Goal: Task Accomplishment & Management: Use online tool/utility

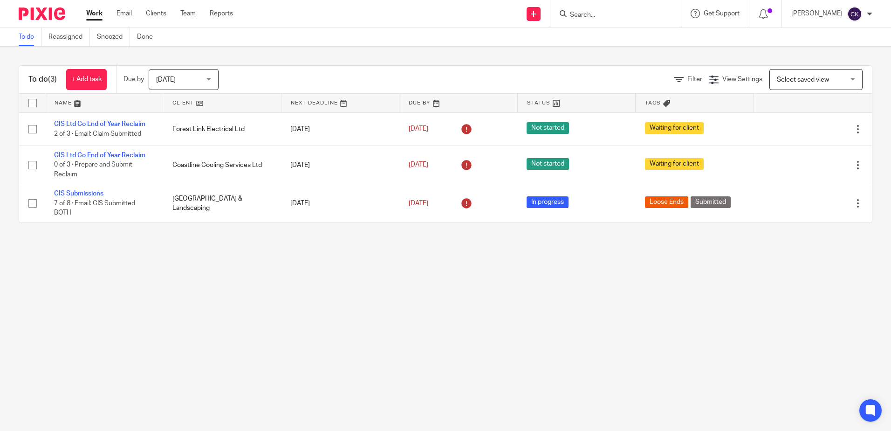
click at [204, 79] on span "[DATE]" at bounding box center [180, 79] width 49 height 20
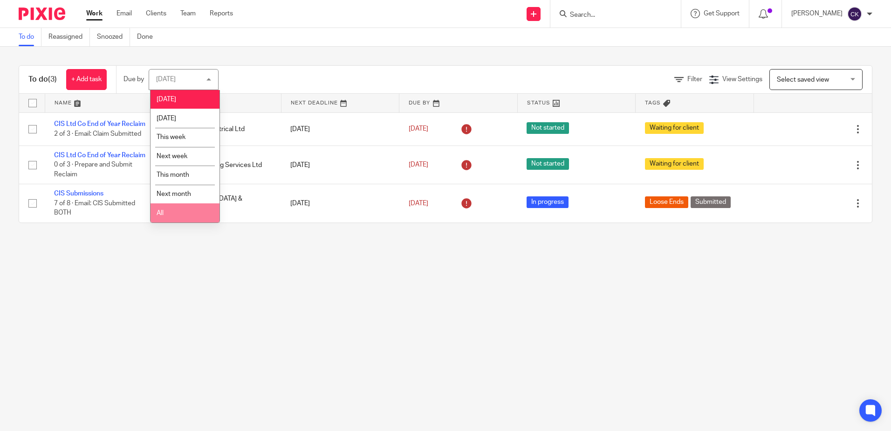
click at [185, 217] on li "All" at bounding box center [185, 212] width 69 height 19
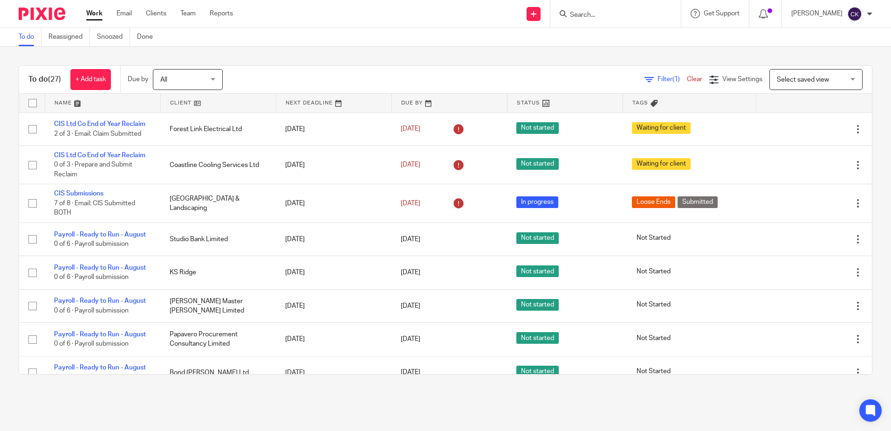
click at [600, 13] on input "Search" at bounding box center [611, 15] width 84 height 8
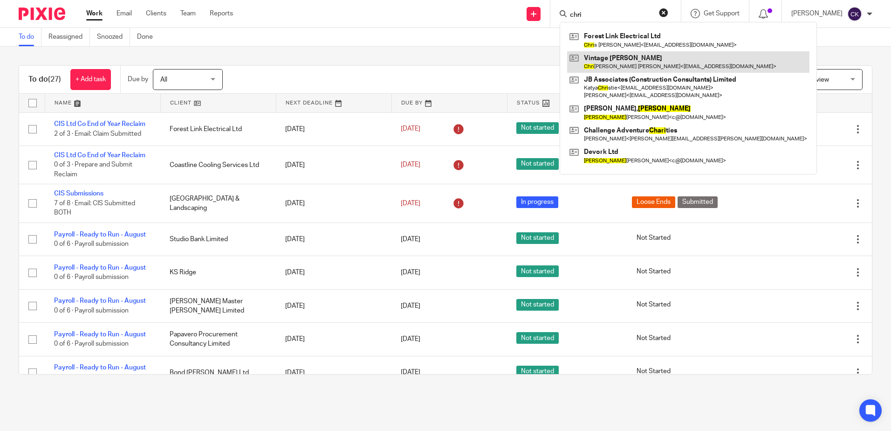
type input "chri"
click at [624, 60] on link at bounding box center [688, 61] width 242 height 21
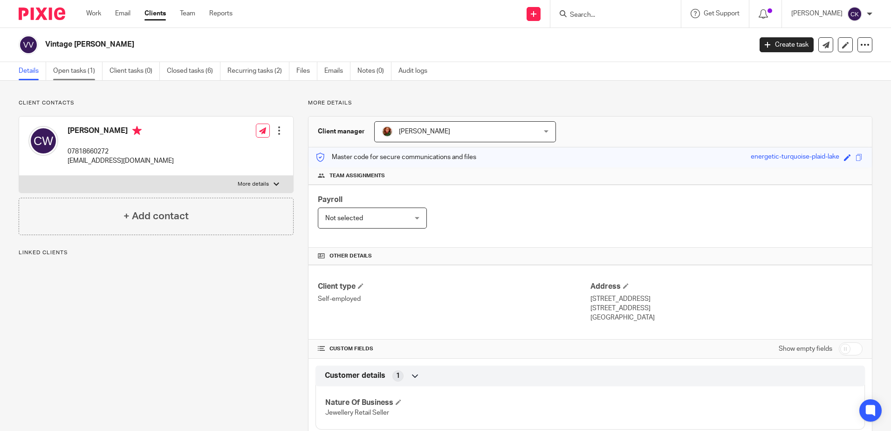
click at [68, 74] on link "Open tasks (1)" at bounding box center [77, 71] width 49 height 18
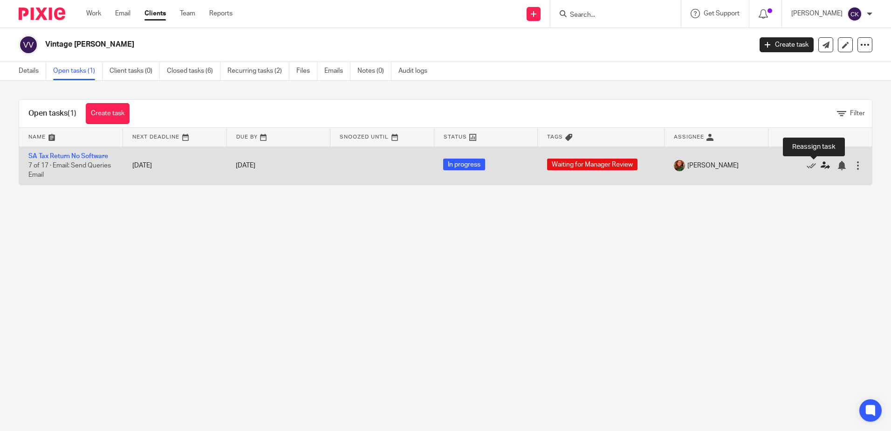
click at [821, 165] on icon at bounding box center [825, 165] width 9 height 9
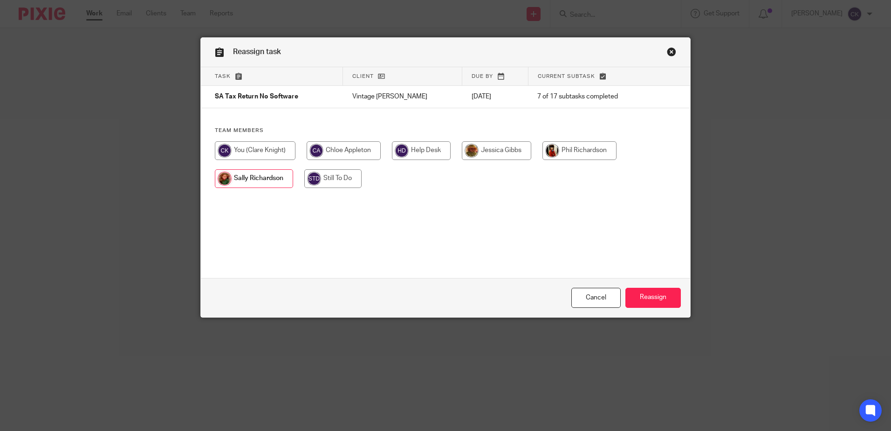
click at [336, 157] on input "radio" at bounding box center [344, 150] width 74 height 19
radio input "true"
click at [258, 157] on input "radio" at bounding box center [255, 150] width 81 height 19
radio input "true"
click at [651, 295] on input "Reassign" at bounding box center [652, 297] width 55 height 20
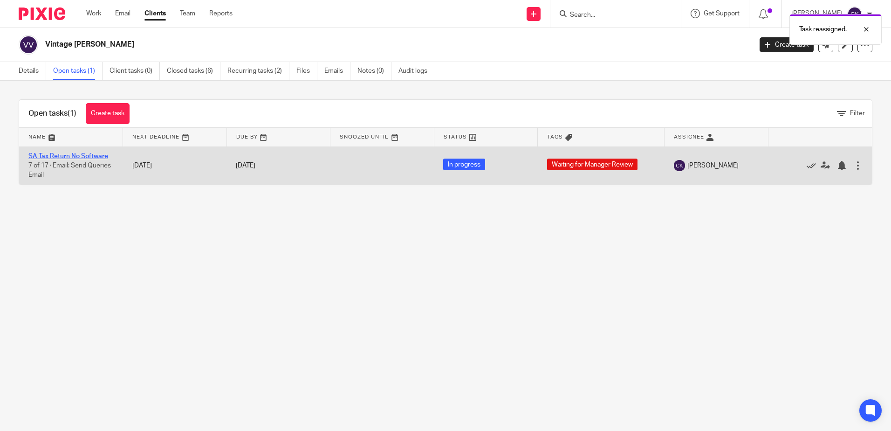
click at [78, 155] on link "SA Tax Return No Software" at bounding box center [68, 156] width 80 height 7
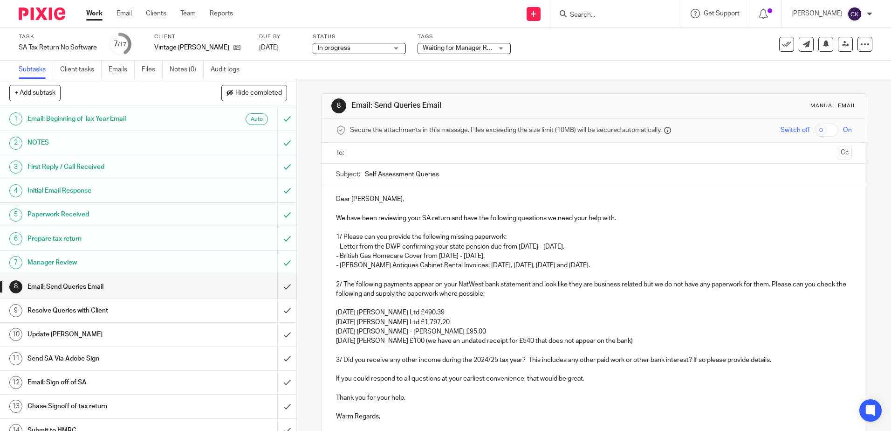
scroll to position [100, 0]
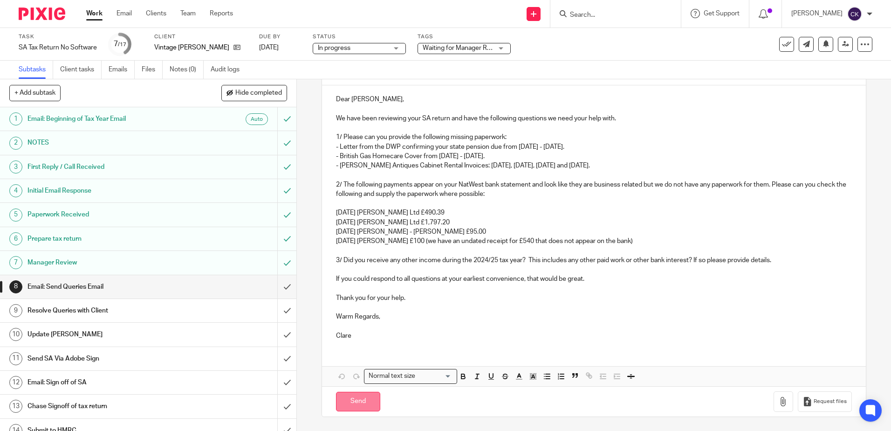
click at [355, 403] on input "Send" at bounding box center [358, 401] width 44 height 20
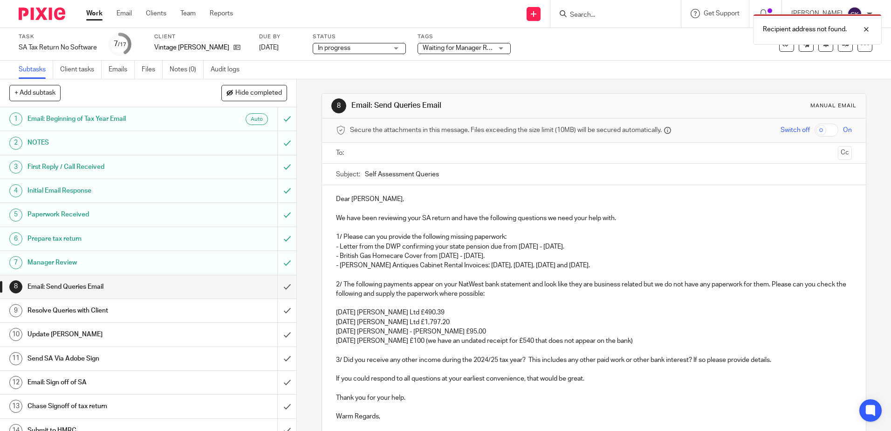
click at [394, 153] on input "text" at bounding box center [593, 153] width 480 height 11
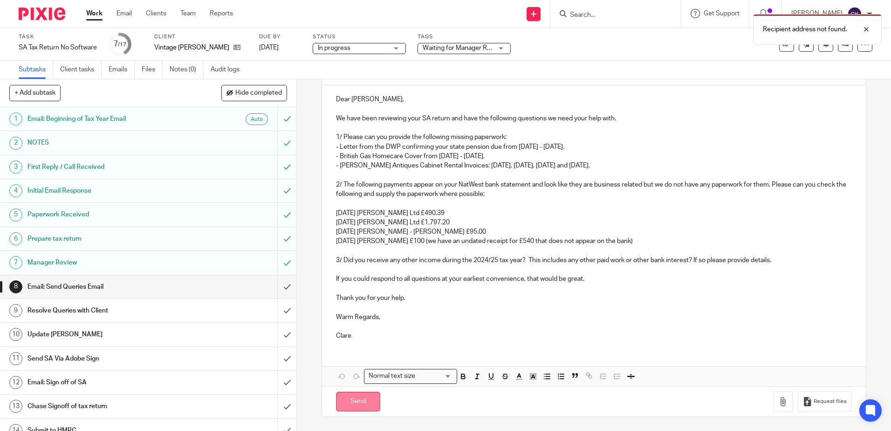
click at [357, 405] on input "Send" at bounding box center [358, 401] width 44 height 20
type input "Sent"
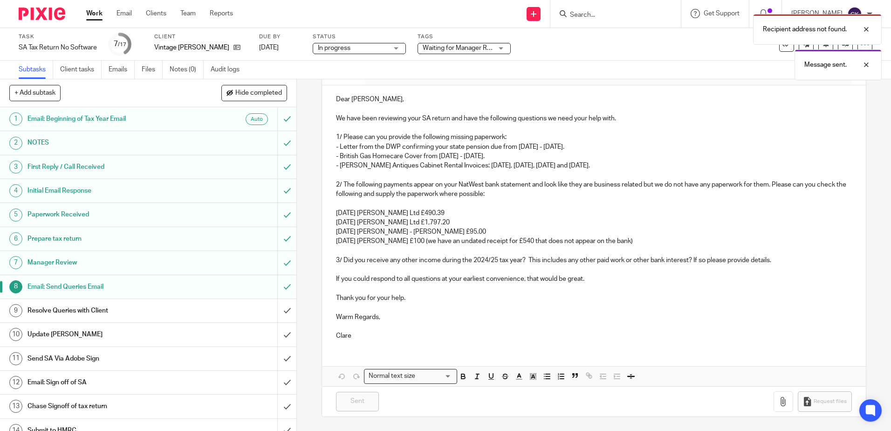
click at [494, 47] on div "Recipient address not found. Message sent." at bounding box center [663, 44] width 436 height 71
click at [500, 48] on div "Recipient address not found. Message sent." at bounding box center [663, 44] width 436 height 71
click at [501, 49] on div "Recipient address not found. Message sent." at bounding box center [663, 44] width 436 height 71
click at [501, 49] on div "Waiting for Manager Review" at bounding box center [463, 48] width 93 height 11
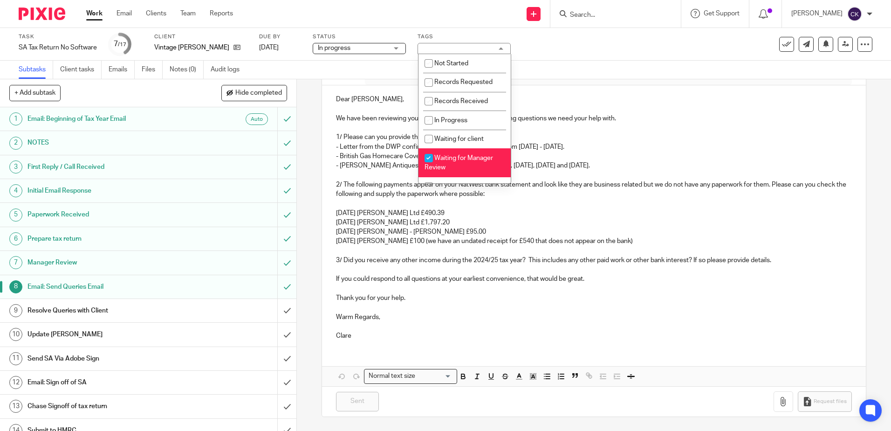
click at [463, 162] on li "Waiting for Manager Review" at bounding box center [464, 162] width 92 height 28
checkbox input "false"
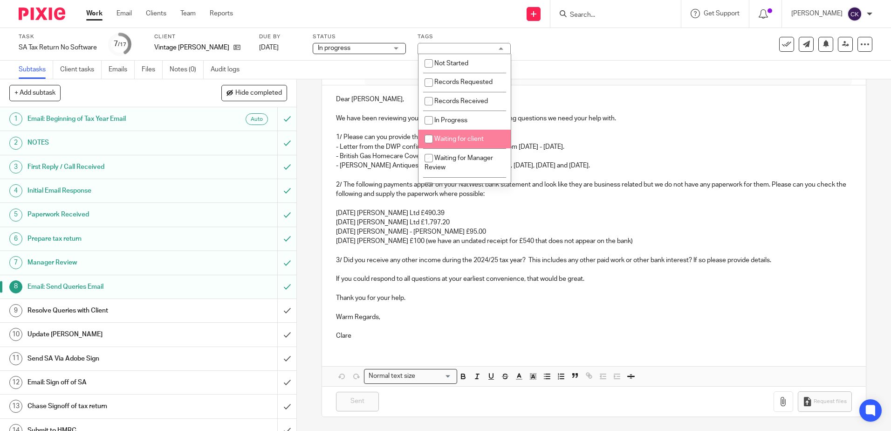
click at [463, 141] on span "Waiting for client" at bounding box center [458, 139] width 49 height 7
checkbox input "true"
click at [615, 54] on div "Task SA Tax Return No Software Save SA Tax Return No Software 7 /17 Client Vint…" at bounding box center [375, 44] width 712 height 22
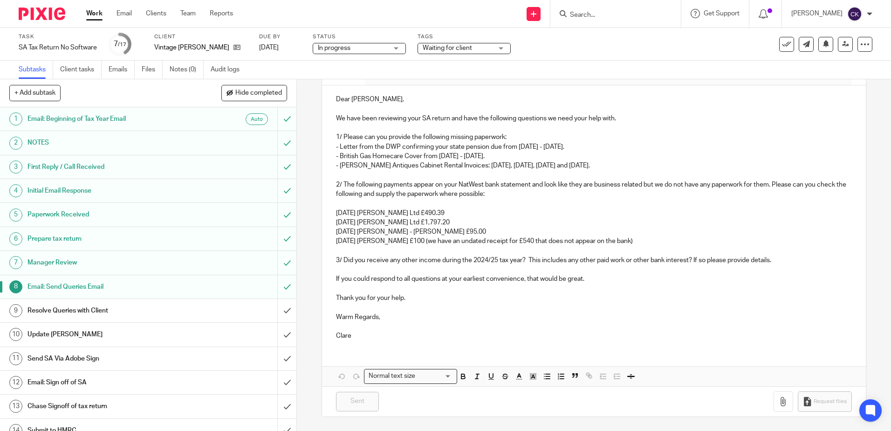
click at [91, 11] on link "Work" at bounding box center [94, 13] width 16 height 9
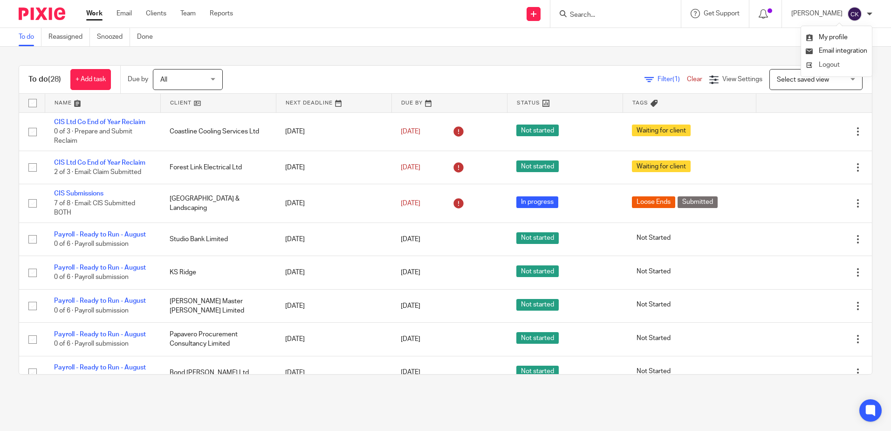
click at [828, 62] on span "Logout" at bounding box center [829, 65] width 21 height 7
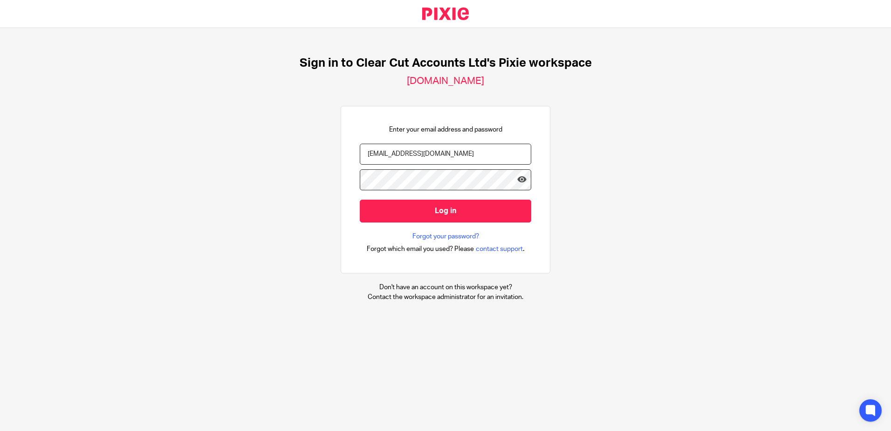
click at [403, 166] on form "[EMAIL_ADDRESS][DOMAIN_NAME] Log in" at bounding box center [445, 188] width 171 height 88
click at [405, 155] on input "[EMAIL_ADDRESS][DOMAIN_NAME]" at bounding box center [445, 154] width 171 height 21
type input "[PERSON_NAME][EMAIL_ADDRESS][DOMAIN_NAME]"
click at [400, 215] on input "Log in" at bounding box center [445, 210] width 171 height 23
